Goal: Task Accomplishment & Management: Manage account settings

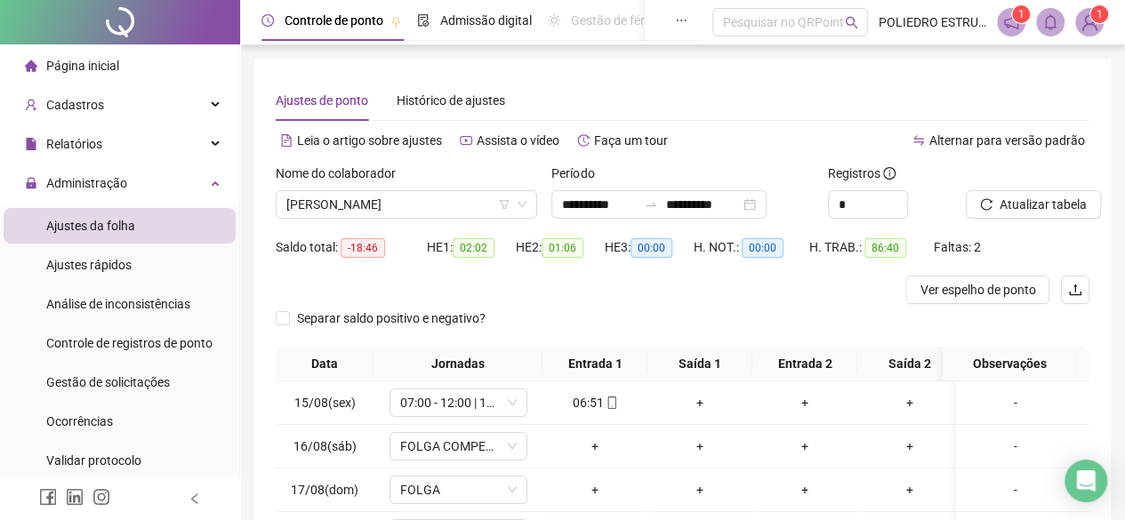
click at [1099, 21] on span "1" at bounding box center [1099, 14] width 6 height 18
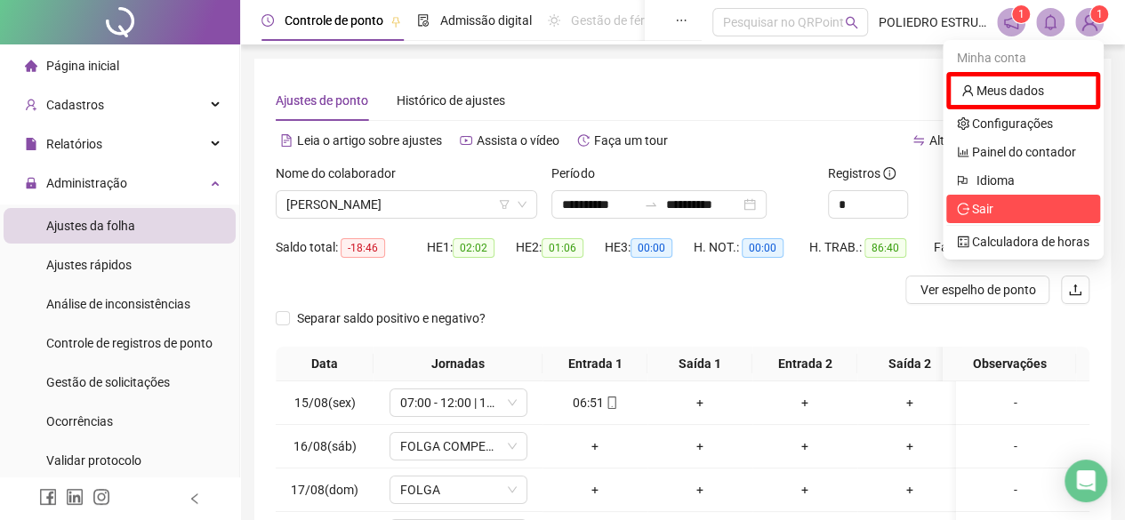
click at [1010, 208] on span "Sair" at bounding box center [1023, 209] width 132 height 20
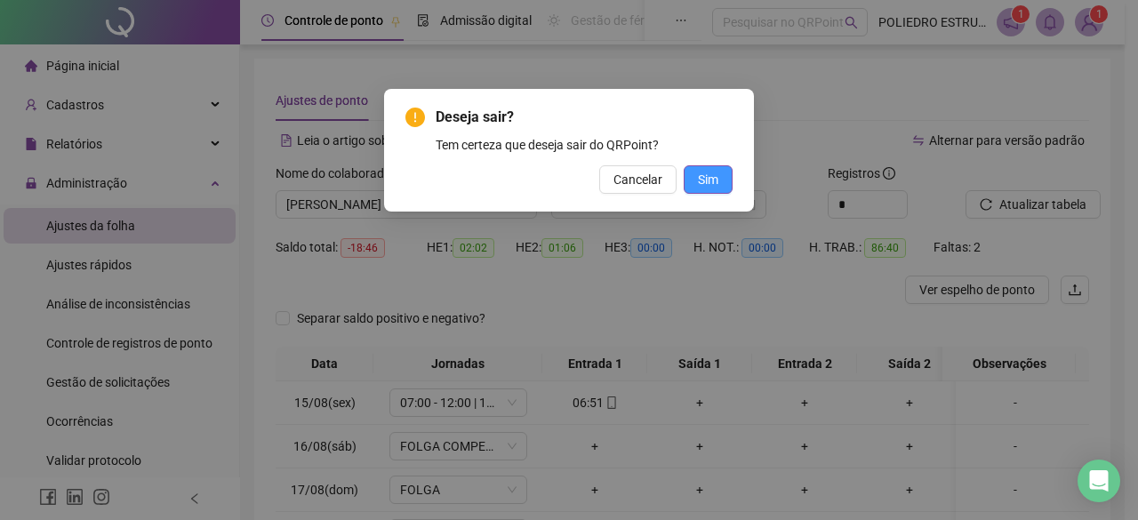
click at [724, 182] on button "Sim" at bounding box center [708, 179] width 49 height 28
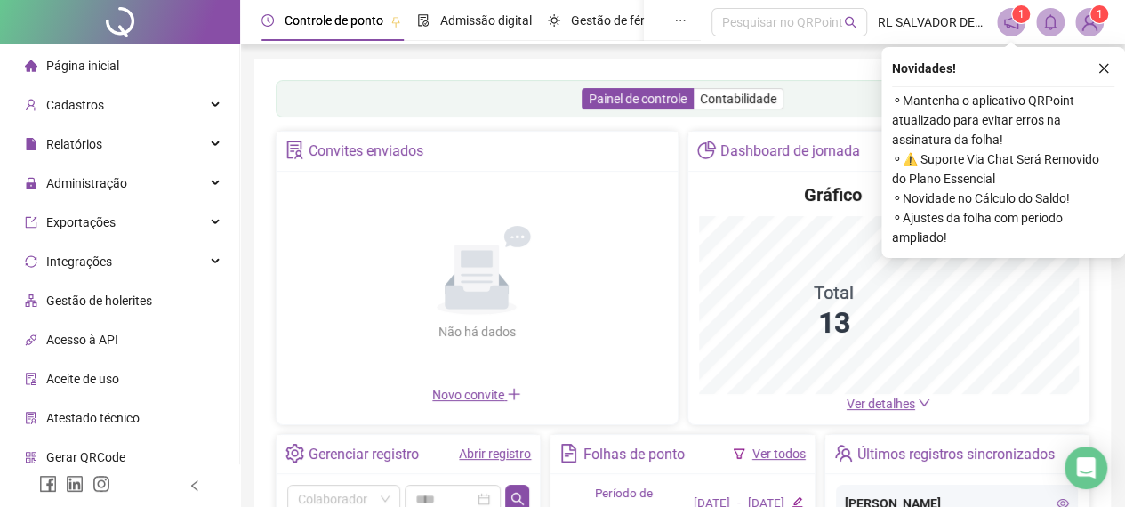
click at [1100, 68] on icon "close" at bounding box center [1103, 68] width 12 height 12
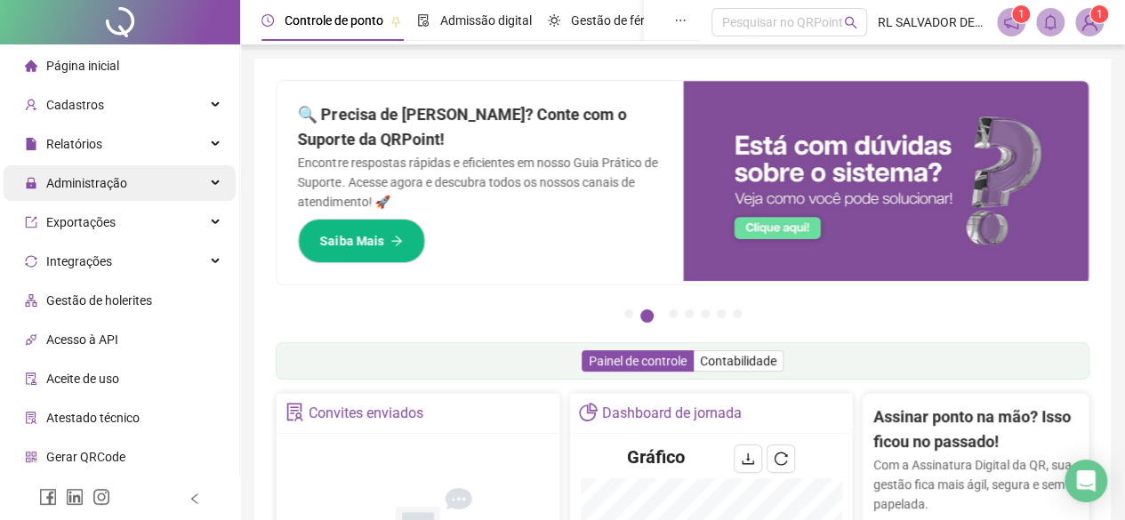
click at [129, 182] on div "Administração" at bounding box center [120, 183] width 232 height 36
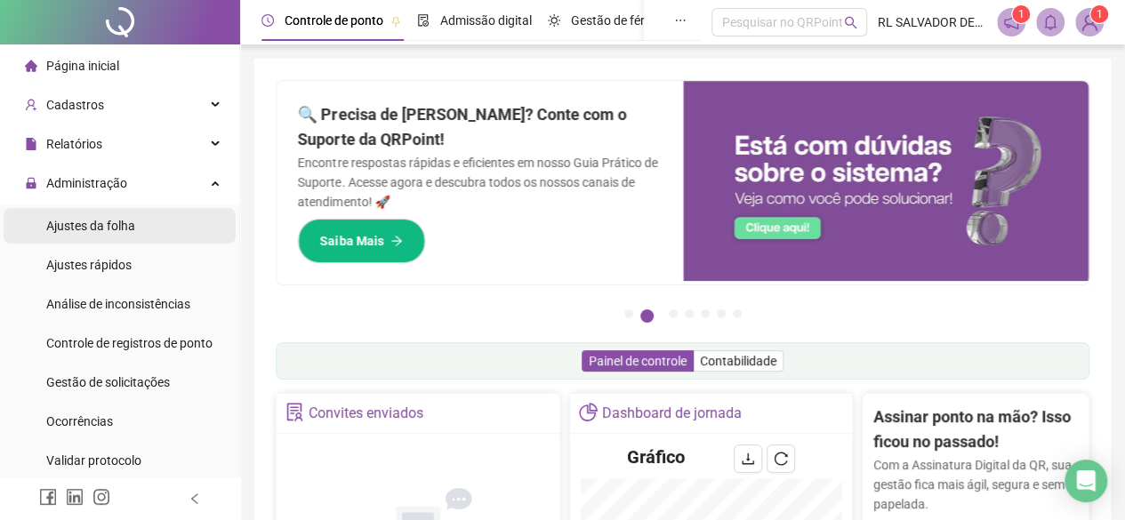
click at [130, 224] on span "Ajustes da folha" at bounding box center [90, 226] width 89 height 14
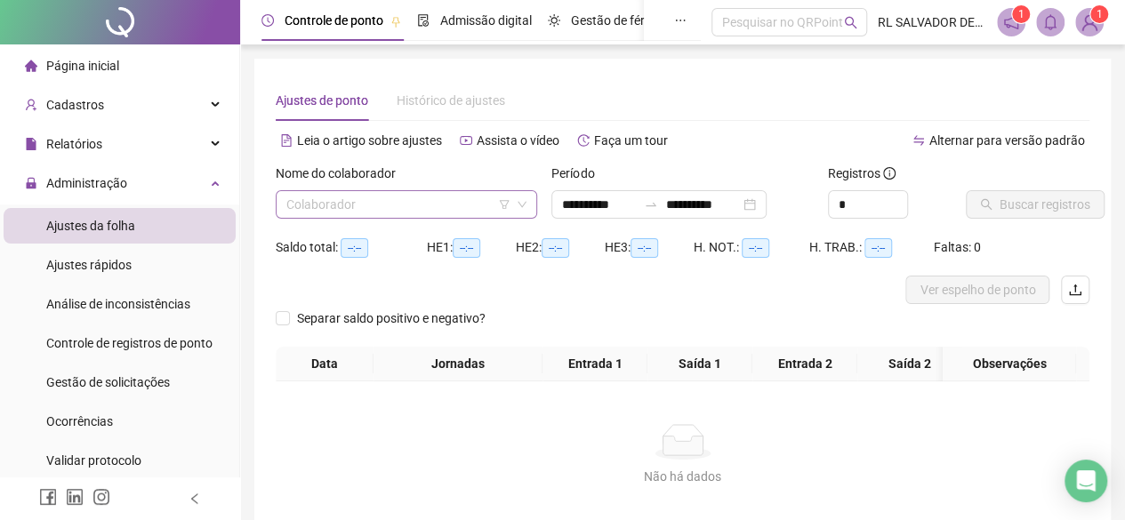
click at [423, 201] on input "search" at bounding box center [398, 204] width 224 height 27
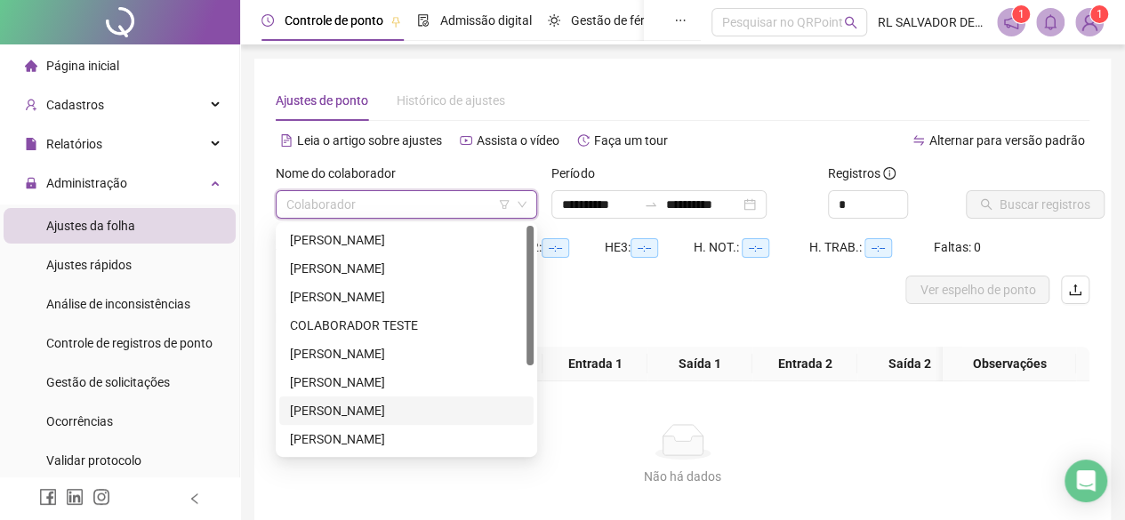
click at [372, 419] on div "HENRIQUE DOS SANTOS FERREIRA" at bounding box center [406, 411] width 233 height 20
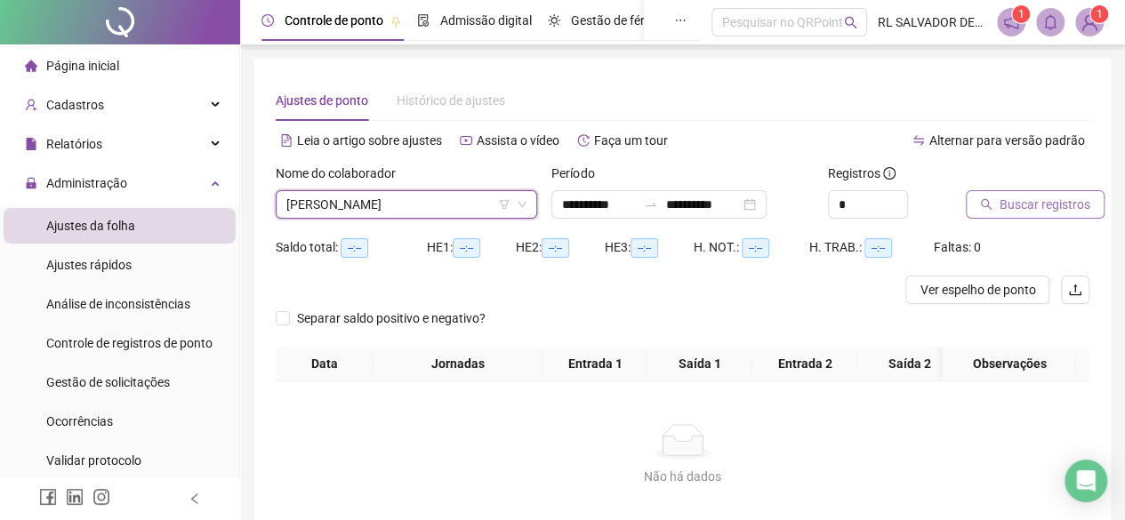
click at [1047, 209] on span "Buscar registros" at bounding box center [1044, 205] width 91 height 20
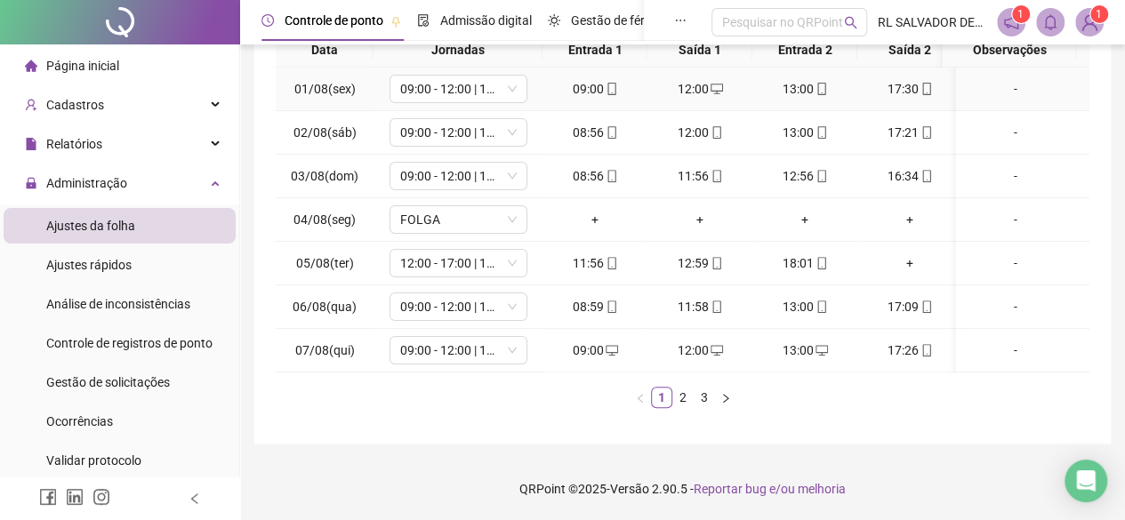
scroll to position [381, 0]
click at [688, 401] on link "2" at bounding box center [683, 398] width 20 height 20
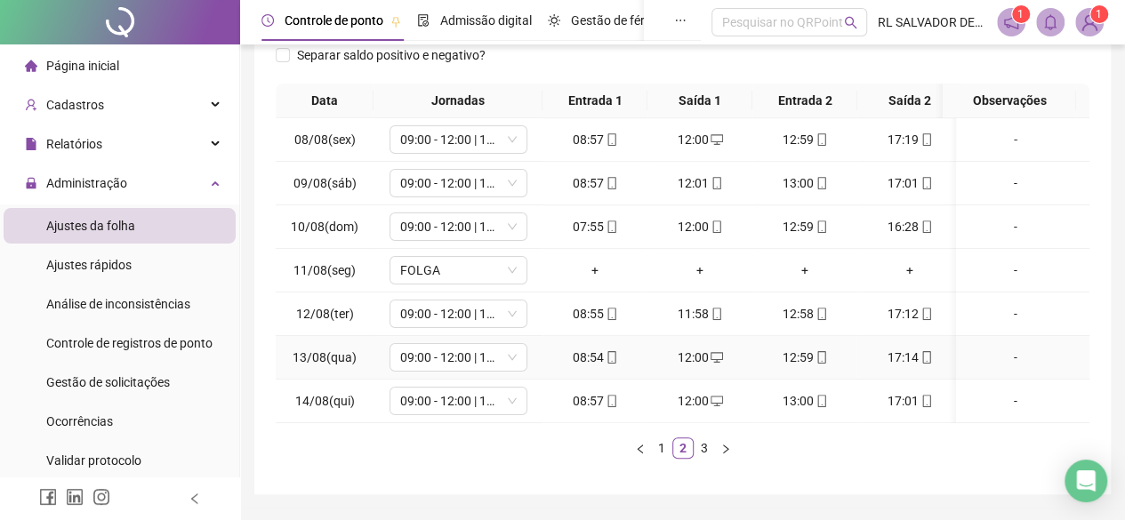
scroll to position [292, 0]
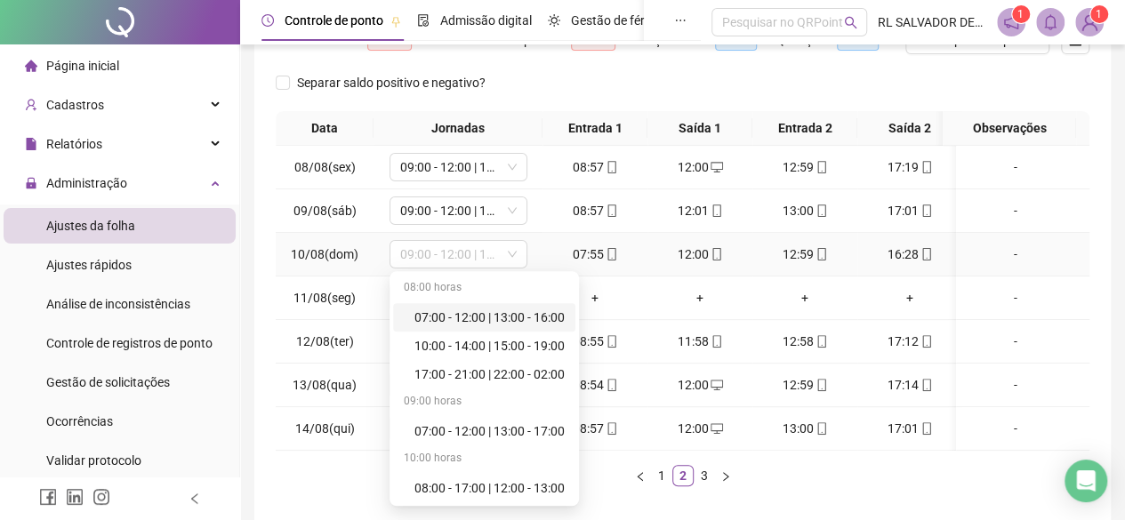
drag, startPoint x: 395, startPoint y: 253, endPoint x: 569, endPoint y: 257, distance: 174.3
click at [569, 257] on tr "10/08(dom) 09:00 - 12:00 | 13:00 - 16:30 07:55 12:00 12:59 16:28 -" at bounding box center [686, 255] width 820 height 44
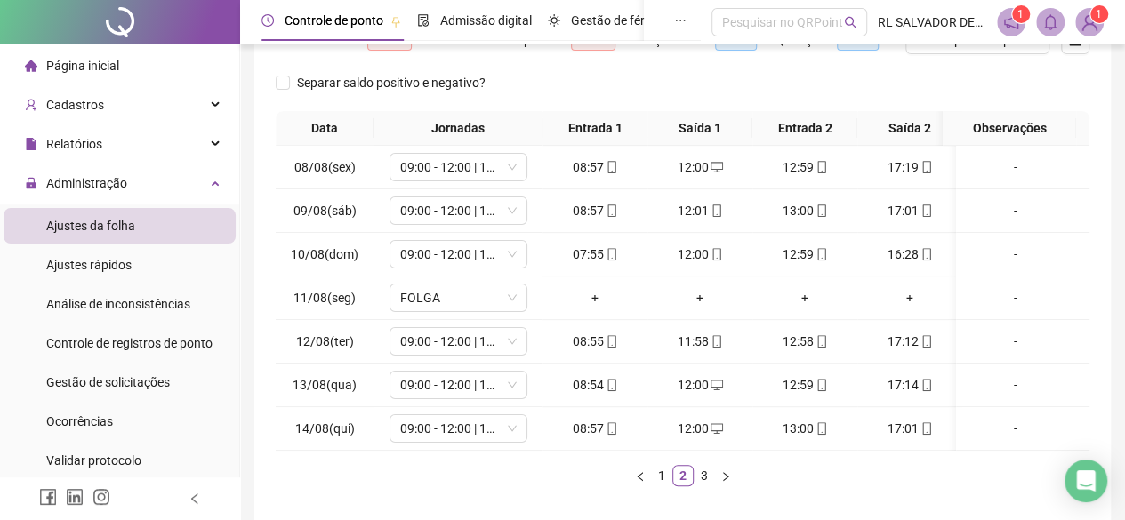
click at [290, 486] on ul "1 2 3" at bounding box center [682, 475] width 813 height 21
click at [707, 485] on link "3" at bounding box center [704, 476] width 20 height 20
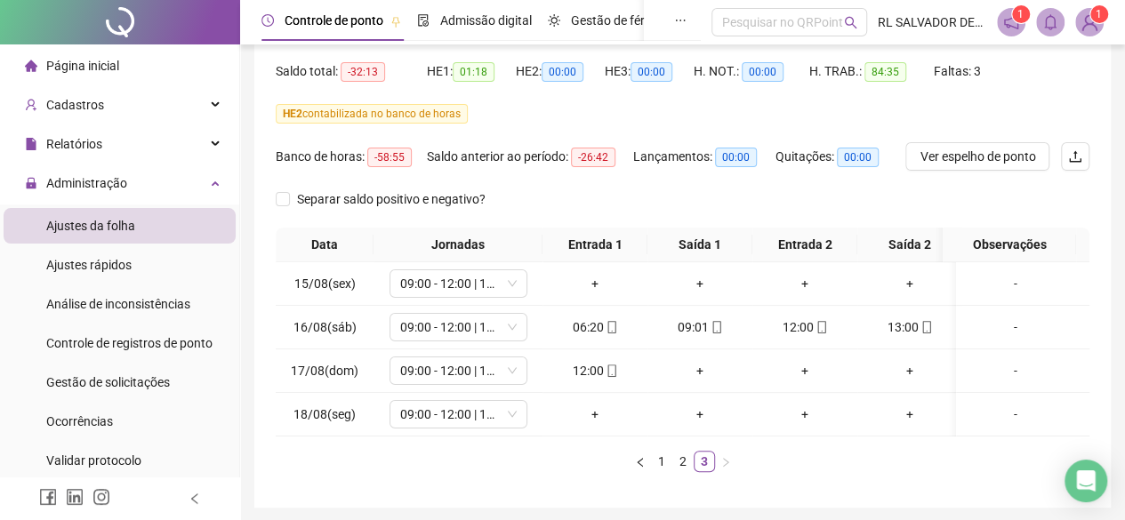
scroll to position [252, 0]
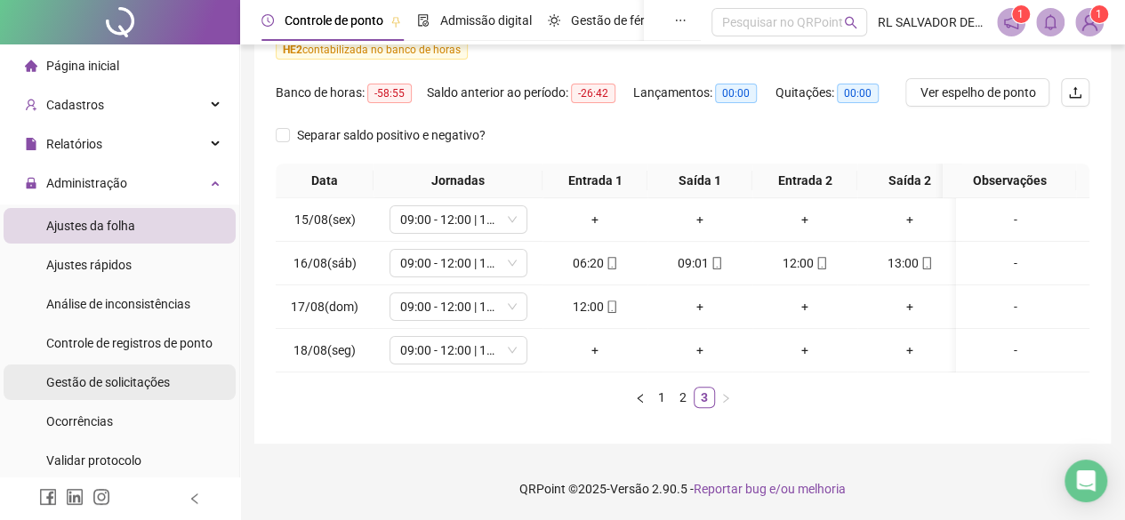
click at [125, 381] on span "Gestão de solicitações" at bounding box center [108, 382] width 124 height 14
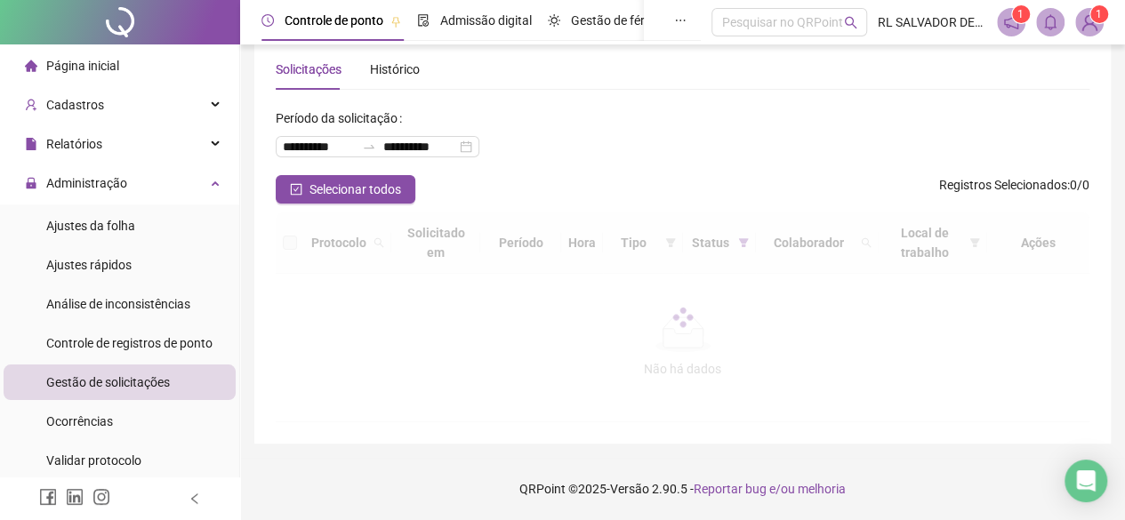
scroll to position [84, 0]
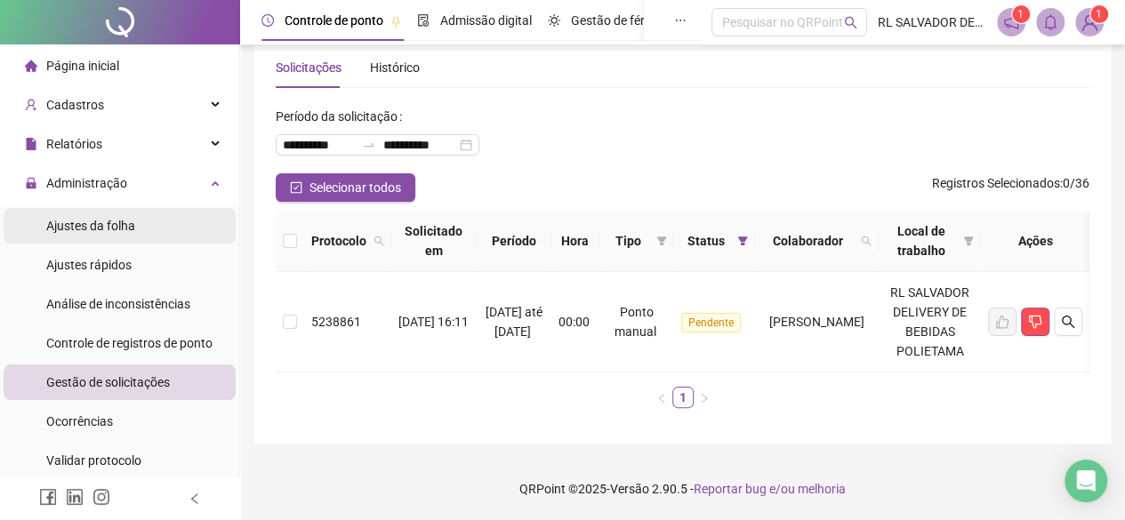
click at [86, 236] on div "Ajustes da folha" at bounding box center [90, 226] width 89 height 36
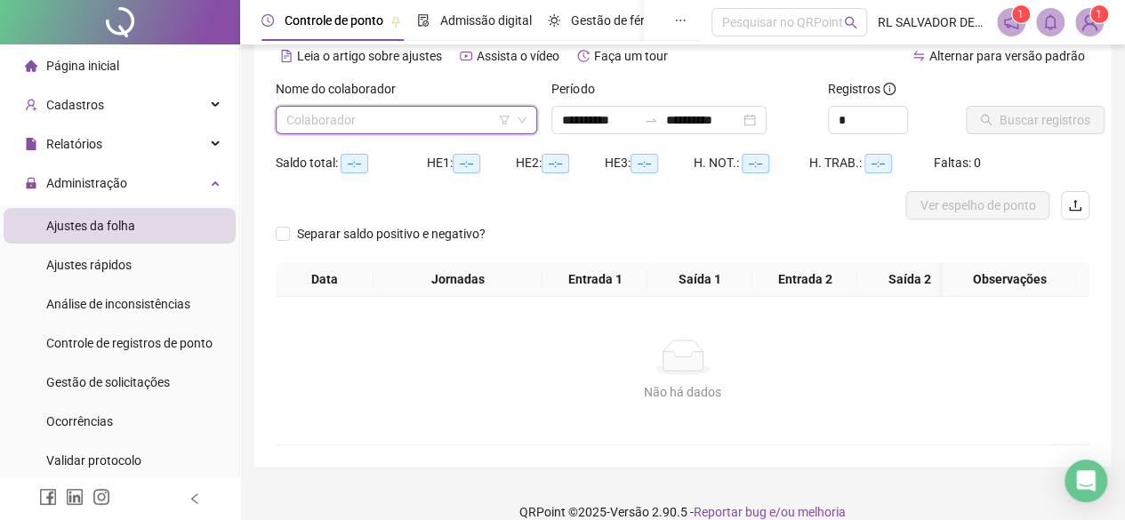
click at [467, 120] on input "search" at bounding box center [398, 120] width 224 height 27
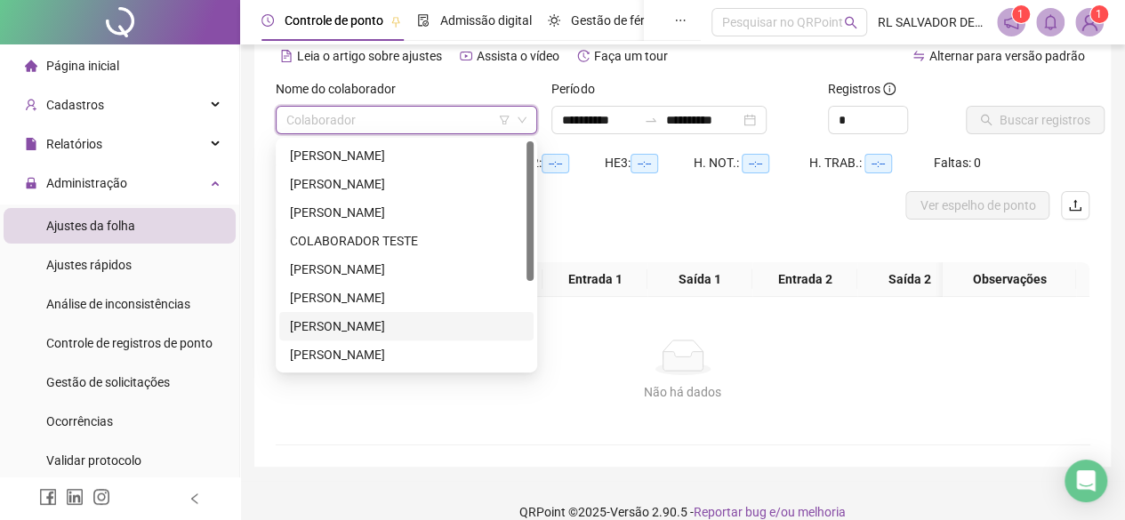
click at [376, 324] on div "HENRIQUE DOS SANTOS FERREIRA" at bounding box center [406, 326] width 233 height 20
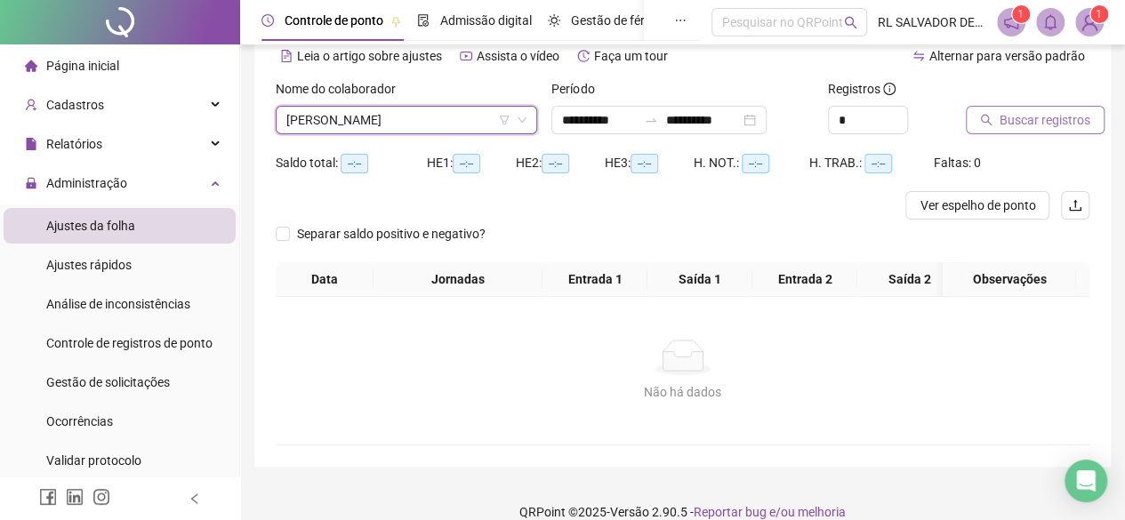
click at [1042, 129] on button "Buscar registros" at bounding box center [1034, 120] width 139 height 28
